Goal: Transaction & Acquisition: Book appointment/travel/reservation

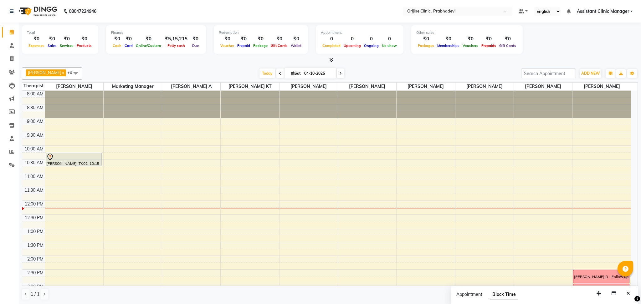
scroll to position [16, 0]
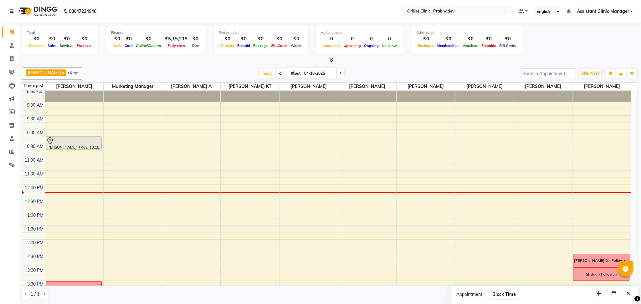
click at [339, 74] on icon at bounding box center [340, 74] width 3 height 4
type input "05-10-2025"
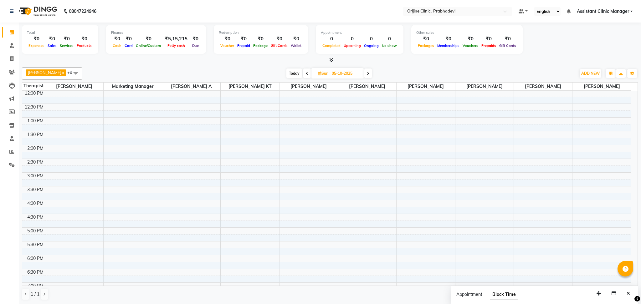
scroll to position [111, 0]
click at [334, 74] on input "05-10-2025" at bounding box center [345, 73] width 31 height 9
select select "10"
select select "2025"
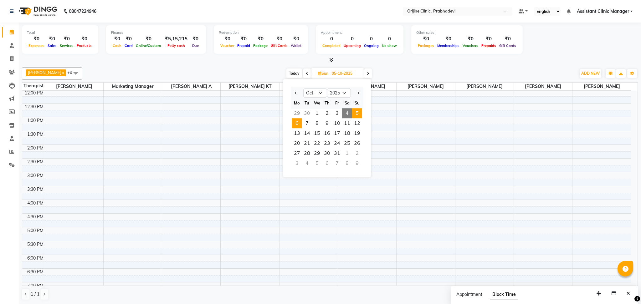
click at [297, 125] on span "6" at bounding box center [297, 123] width 10 height 10
type input "[DATE]"
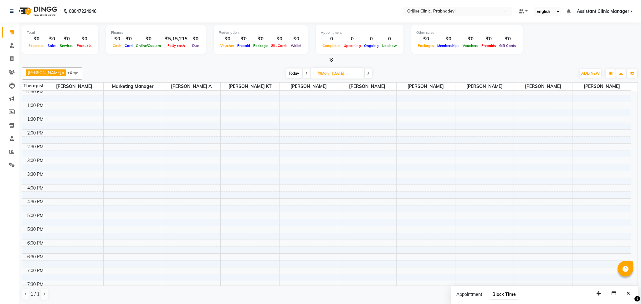
scroll to position [126, 0]
click at [586, 216] on div "8:00 AM 8:30 AM 9:00 AM 9:30 AM 10:00 AM 10:30 AM 11:00 AM 11:30 AM 12:00 PM 12…" at bounding box center [326, 144] width 609 height 358
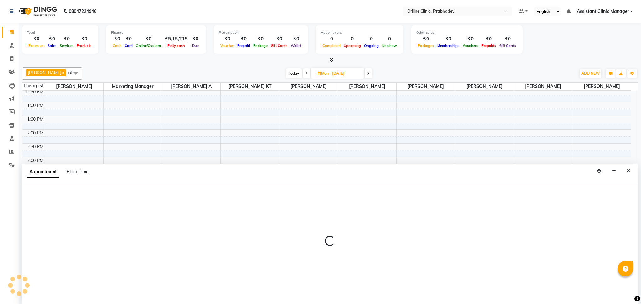
select select "85383"
select select "1020"
select select "tentative"
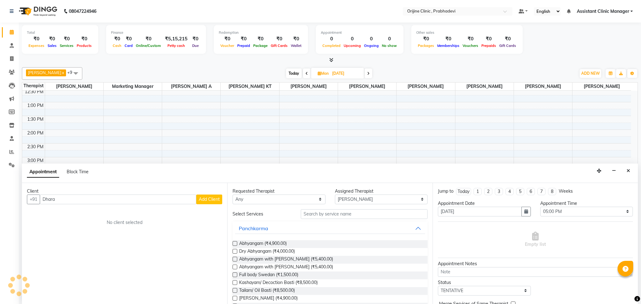
type input "Dhara"
click at [217, 204] on button "Add Client" at bounding box center [209, 200] width 26 height 10
select select
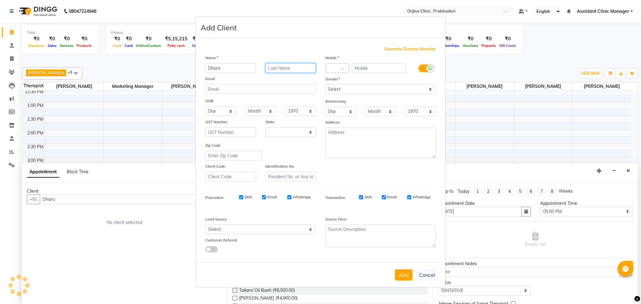
click at [279, 67] on input "text" at bounding box center [291, 68] width 51 height 10
type input "[PERSON_NAME]"
click at [340, 68] on div at bounding box center [337, 68] width 23 height 7
click at [344, 68] on span at bounding box center [345, 70] width 8 height 7
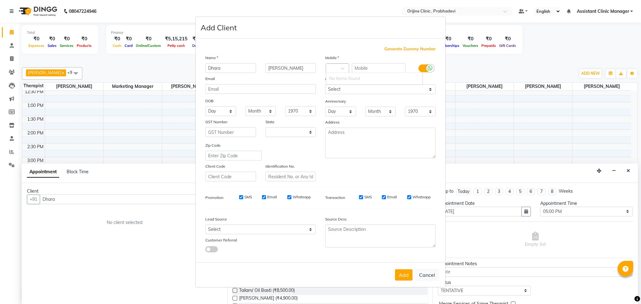
click at [344, 68] on span at bounding box center [345, 70] width 8 height 7
click at [424, 276] on button "Cancel" at bounding box center [427, 275] width 24 height 12
select select
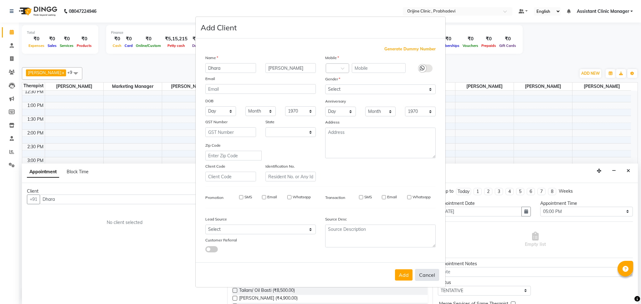
select select "null"
select select
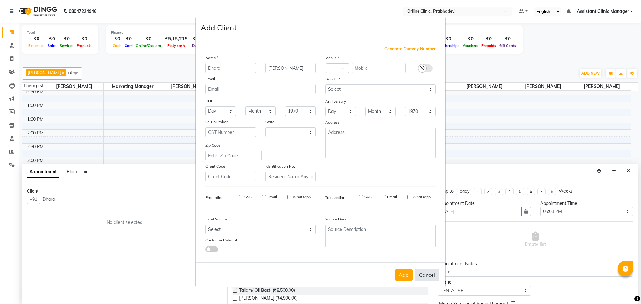
checkbox input "false"
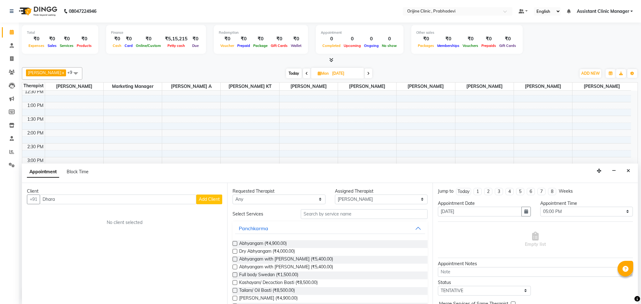
click at [211, 203] on button "Add Client" at bounding box center [209, 200] width 26 height 10
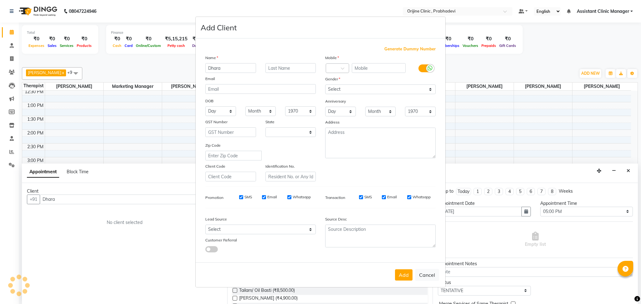
select select "22"
click at [279, 67] on input "text" at bounding box center [291, 68] width 51 height 10
type input "[PERSON_NAME]"
click at [342, 72] on span at bounding box center [345, 70] width 8 height 7
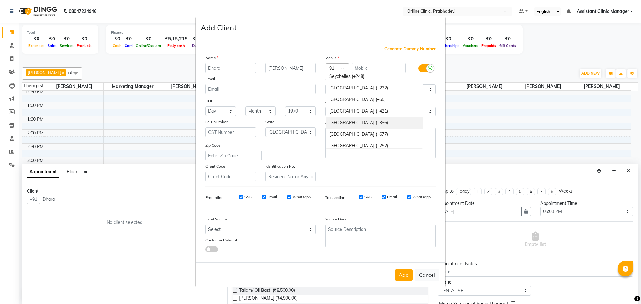
scroll to position [2195, 0]
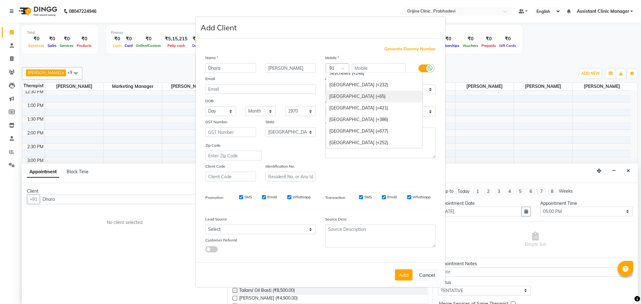
click at [350, 93] on div "[GEOGRAPHIC_DATA] (+65)" at bounding box center [374, 97] width 96 height 12
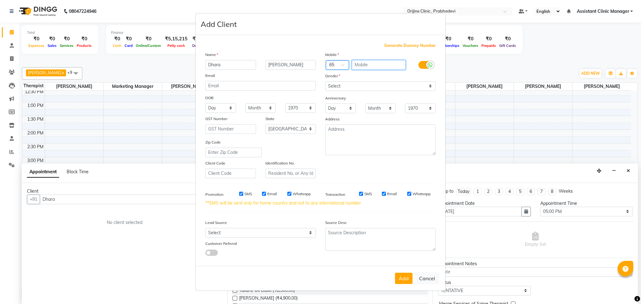
click at [361, 65] on input "text" at bounding box center [379, 65] width 54 height 10
paste input "9773 9559"
type input "97739559"
click at [353, 85] on select "Select [DEMOGRAPHIC_DATA] [DEMOGRAPHIC_DATA] Other Prefer Not To Say" at bounding box center [380, 86] width 111 height 10
select select "[DEMOGRAPHIC_DATA]"
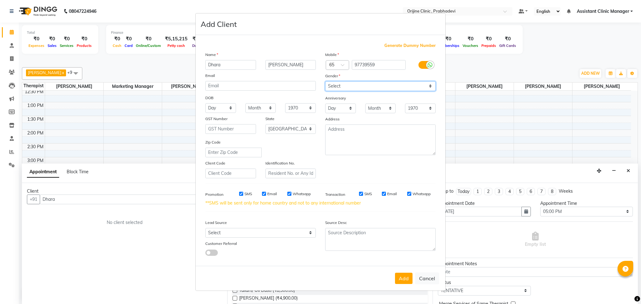
click at [325, 81] on select "Select [DEMOGRAPHIC_DATA] [DEMOGRAPHIC_DATA] Other Prefer Not To Say" at bounding box center [380, 86] width 111 height 10
click at [405, 280] on button "Add" at bounding box center [404, 278] width 18 height 11
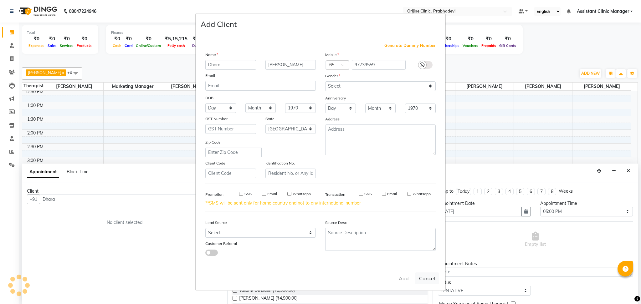
type input "97****59"
select select
select select "null"
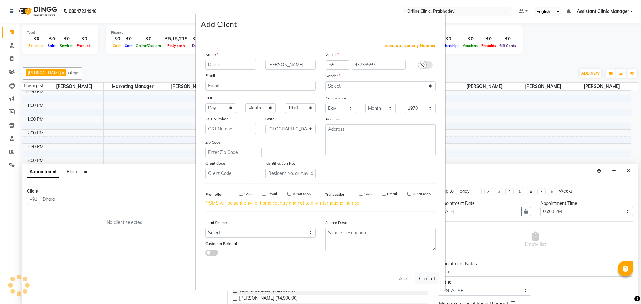
select select
checkbox input "false"
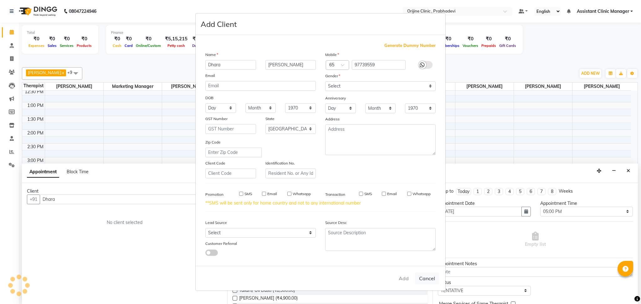
checkbox input "false"
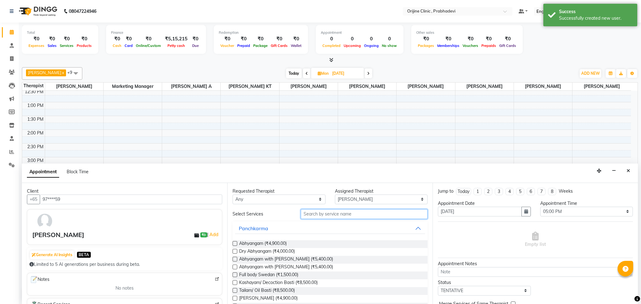
click at [334, 215] on input "text" at bounding box center [364, 214] width 127 height 10
type input "cons"
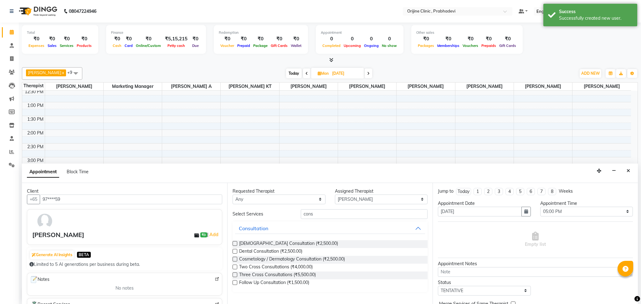
click at [233, 257] on label at bounding box center [235, 259] width 5 height 5
click at [233, 258] on input "checkbox" at bounding box center [235, 260] width 4 height 4
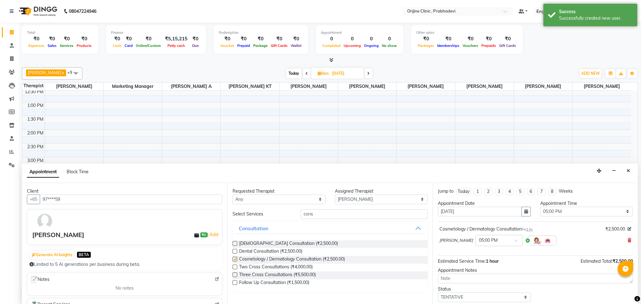
checkbox input "false"
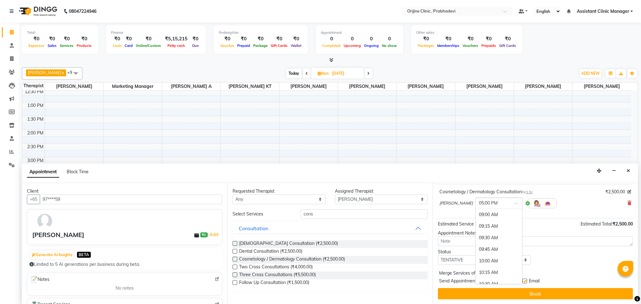
click at [498, 205] on input "text" at bounding box center [493, 203] width 28 height 7
click at [492, 228] on div "04:30 PM" at bounding box center [499, 226] width 46 height 12
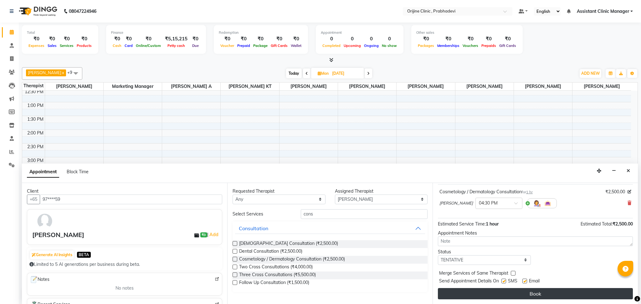
click at [476, 294] on button "Book" at bounding box center [535, 293] width 195 height 11
